Goal: Information Seeking & Learning: Check status

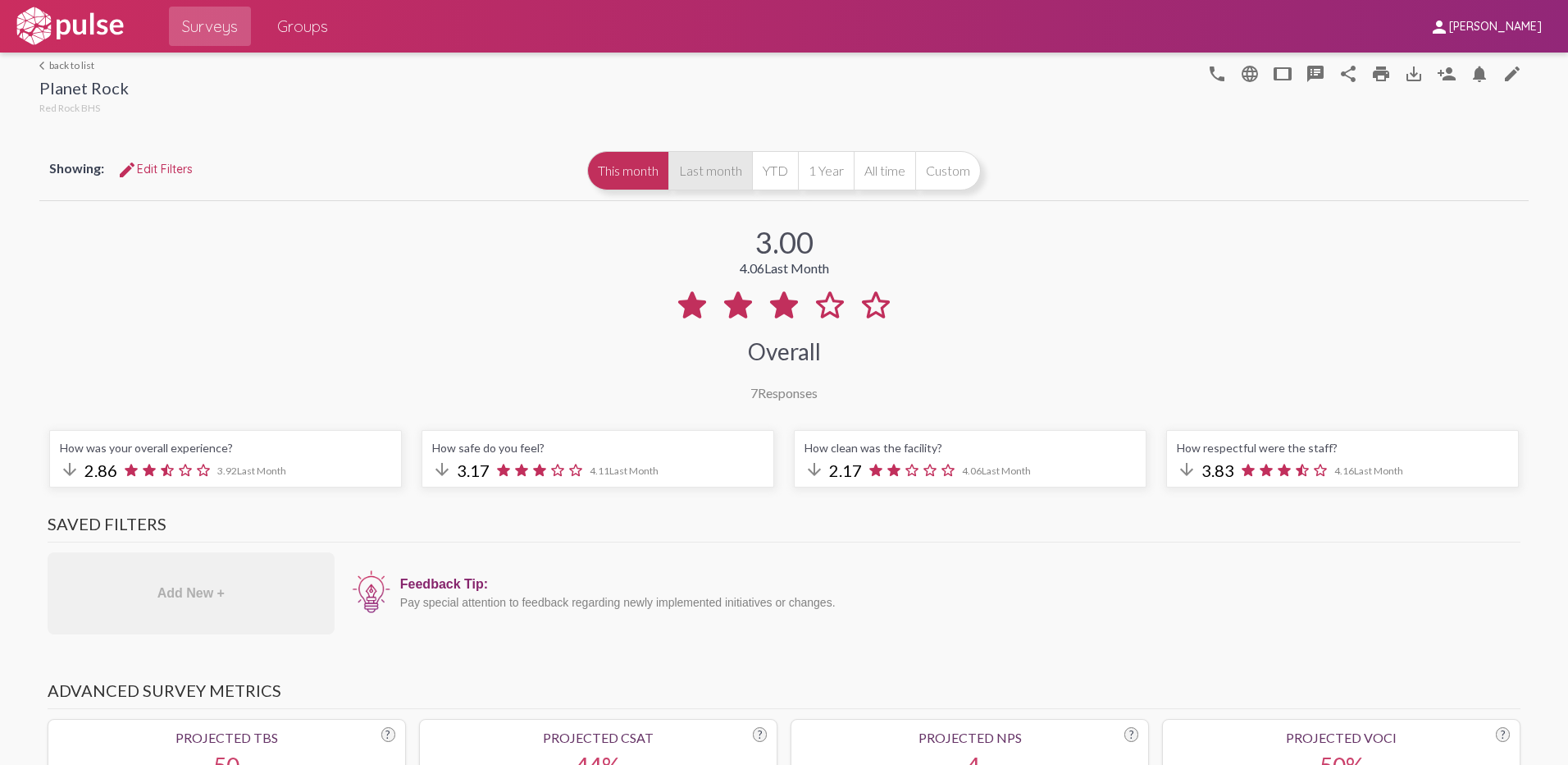
click at [696, 171] on button "Last month" at bounding box center [710, 170] width 84 height 40
click at [618, 160] on button "This month" at bounding box center [628, 170] width 81 height 40
click at [716, 179] on button "Last month" at bounding box center [710, 170] width 84 height 40
click at [78, 23] on img at bounding box center [70, 26] width 113 height 41
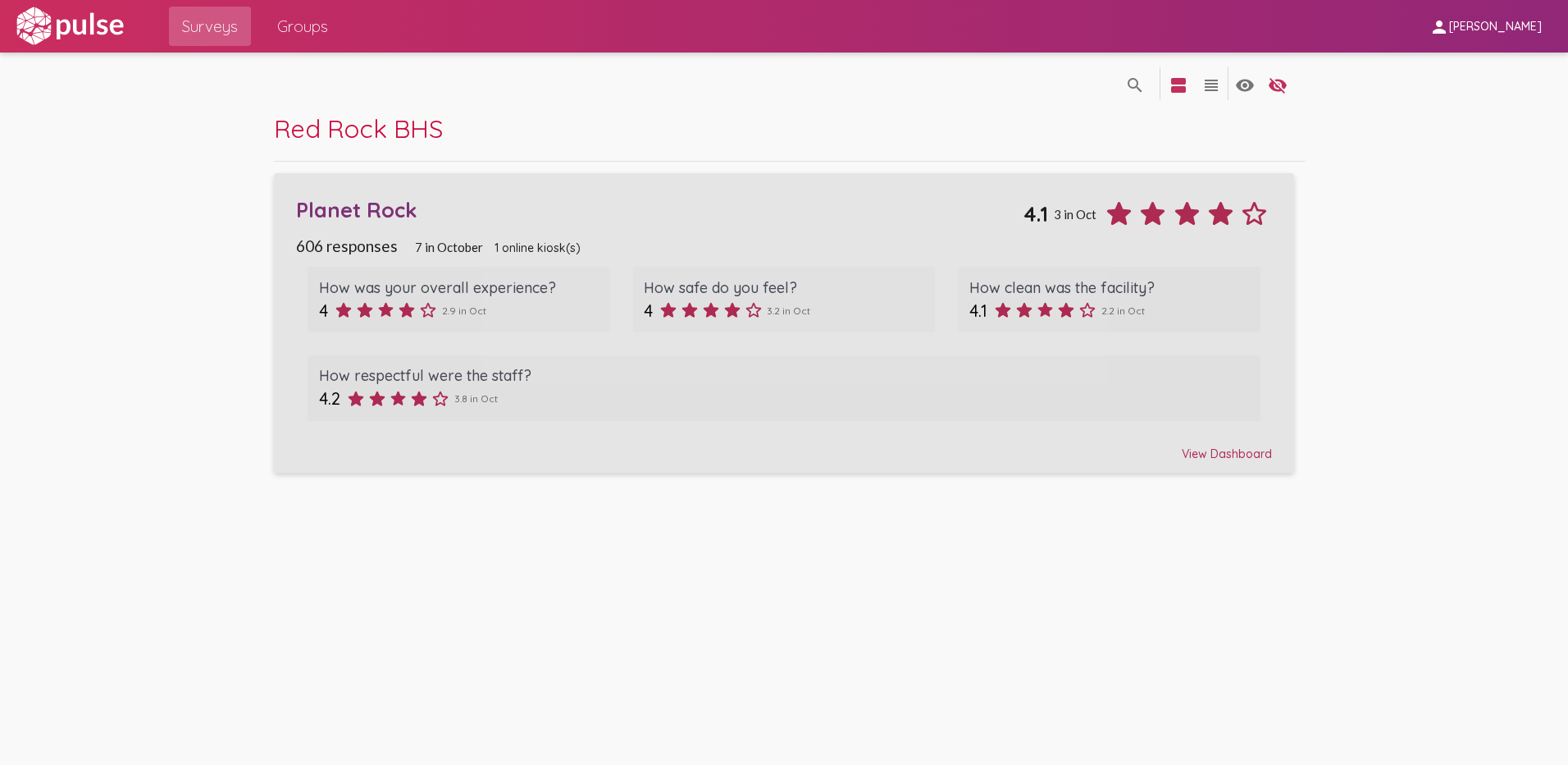
click at [375, 209] on div "Planet Rock" at bounding box center [660, 210] width 727 height 25
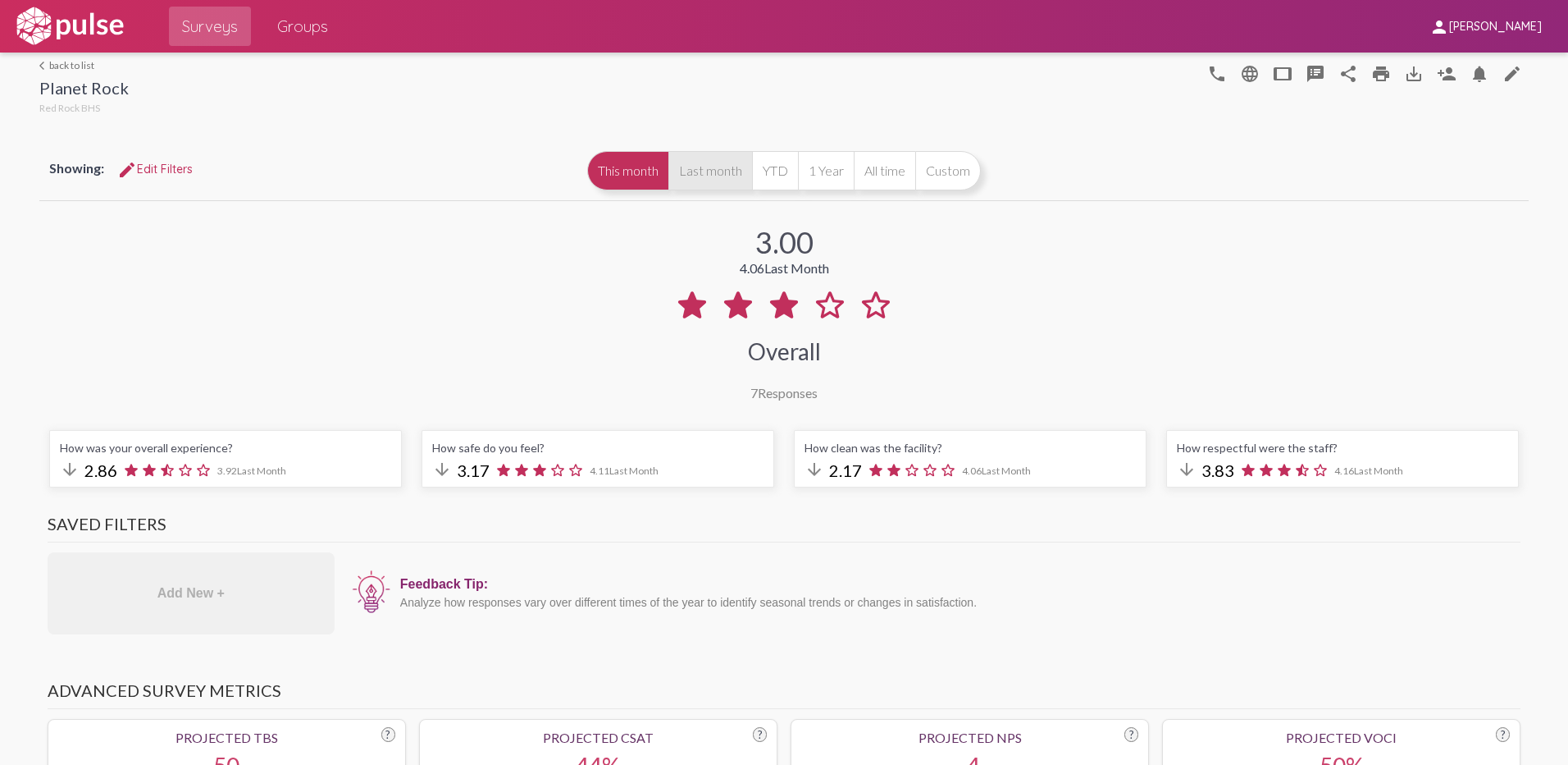
click at [721, 170] on button "Last month" at bounding box center [710, 170] width 84 height 40
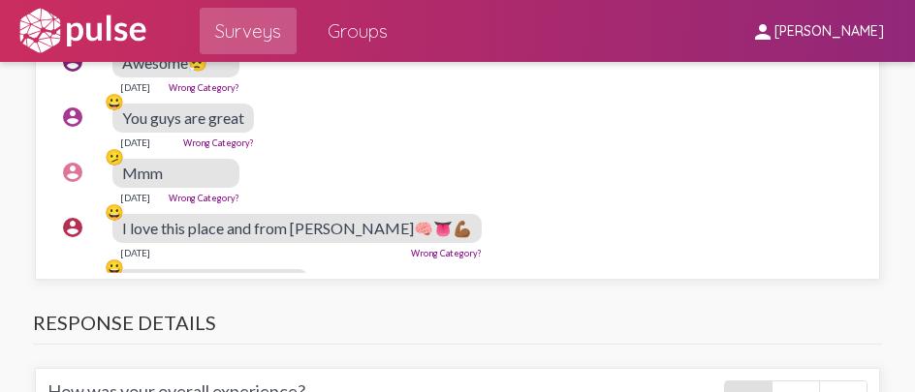
scroll to position [2616, 0]
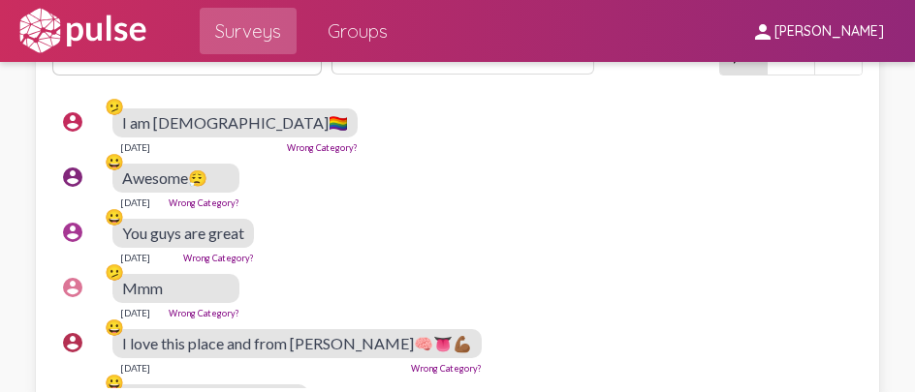
click at [561, 258] on div "account_circle 😀 You guys are great [DATE] Wrong Category?" at bounding box center [462, 241] width 821 height 62
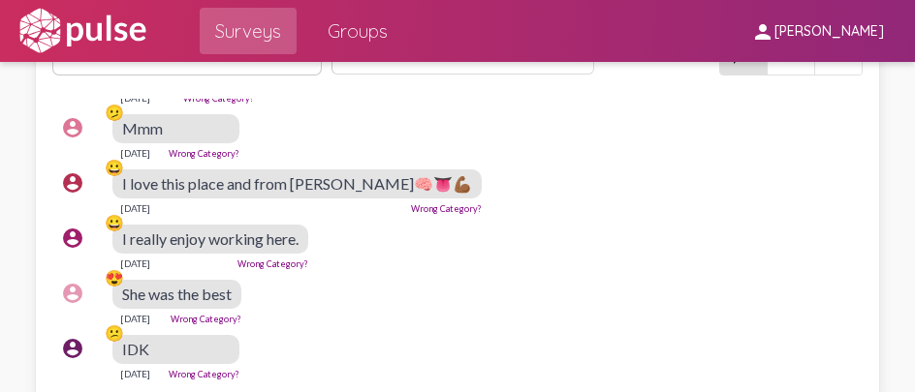
scroll to position [174, 0]
click at [602, 327] on div "account_circle 😕 IDK [DATE] Wrong Category?" at bounding box center [462, 358] width 821 height 62
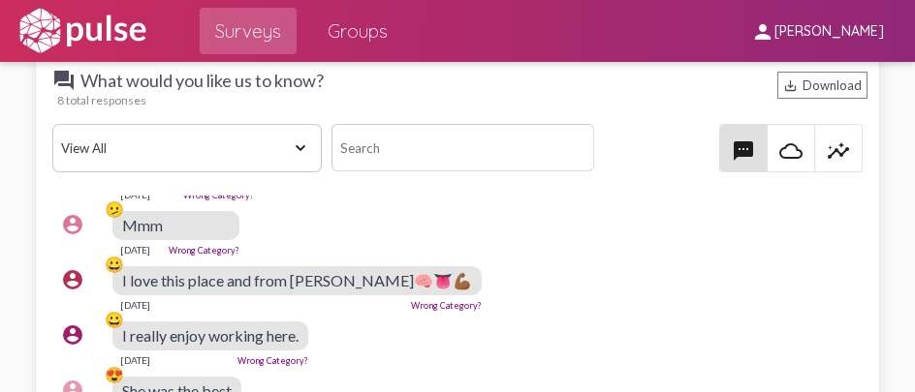
scroll to position [78, 0]
